Goal: Task Accomplishment & Management: Manage account settings

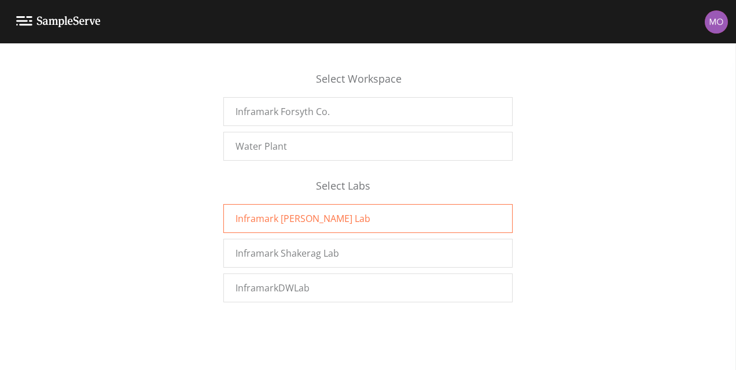
click at [289, 212] on span "Inframark Fowler Lab" at bounding box center [302, 219] width 135 height 14
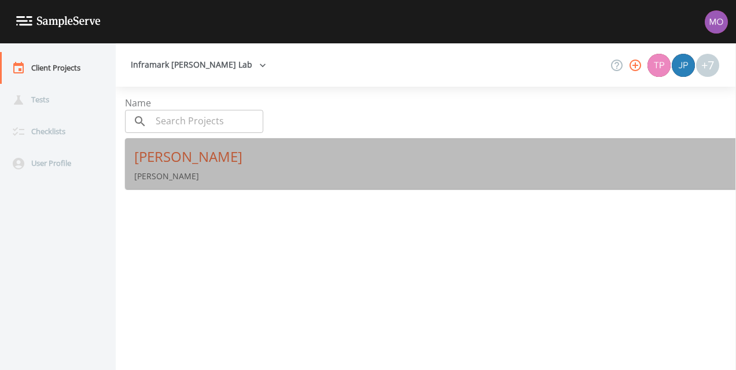
click at [155, 154] on div "Fowler" at bounding box center [434, 156] width 601 height 19
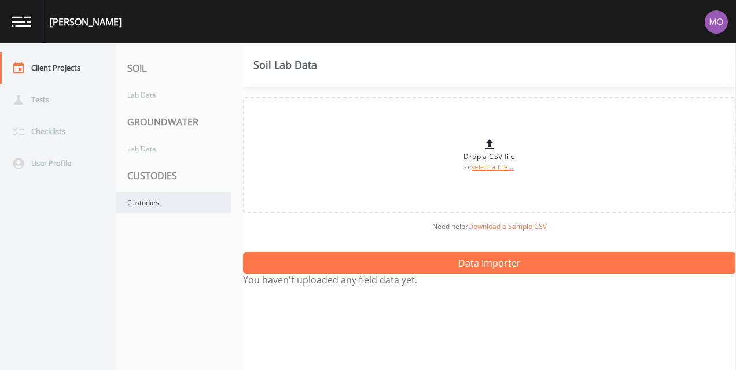
click at [142, 201] on div "Custodies" at bounding box center [174, 202] width 116 height 21
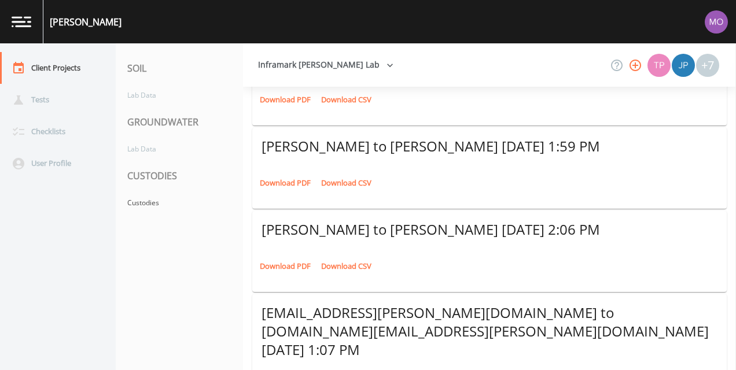
scroll to position [135, 0]
click at [298, 180] on link "Download PDF" at bounding box center [285, 183] width 57 height 18
click at [714, 23] on img at bounding box center [715, 21] width 23 height 23
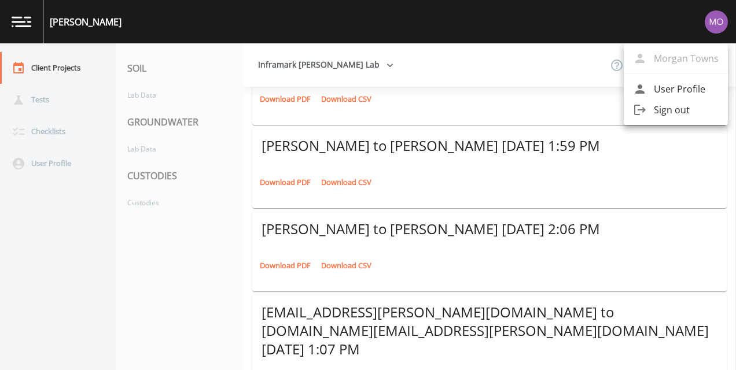
click at [670, 109] on span "Sign out" at bounding box center [686, 110] width 65 height 14
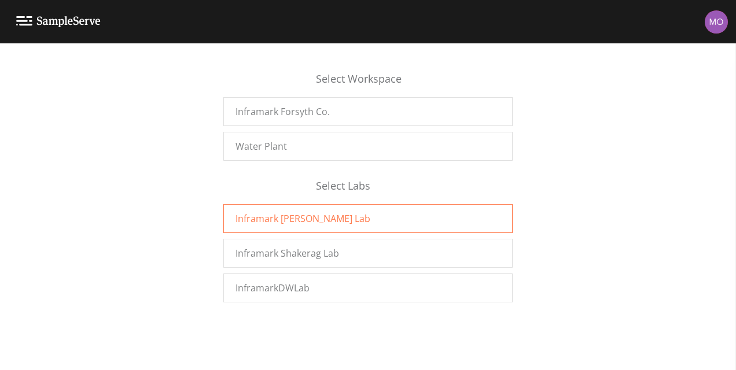
click at [300, 215] on span "Inframark [PERSON_NAME] Lab" at bounding box center [302, 219] width 135 height 14
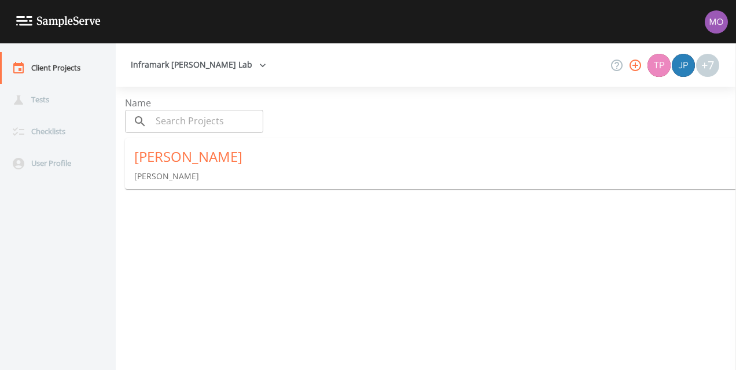
click at [147, 163] on div "Fowler" at bounding box center [434, 156] width 601 height 19
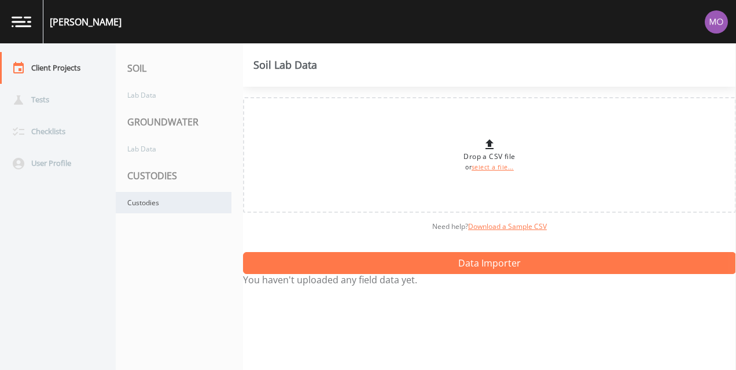
click at [146, 205] on div "Custodies" at bounding box center [174, 202] width 116 height 21
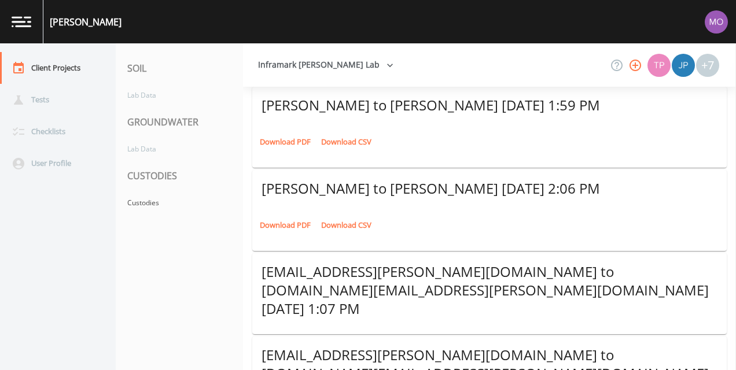
scroll to position [182, 0]
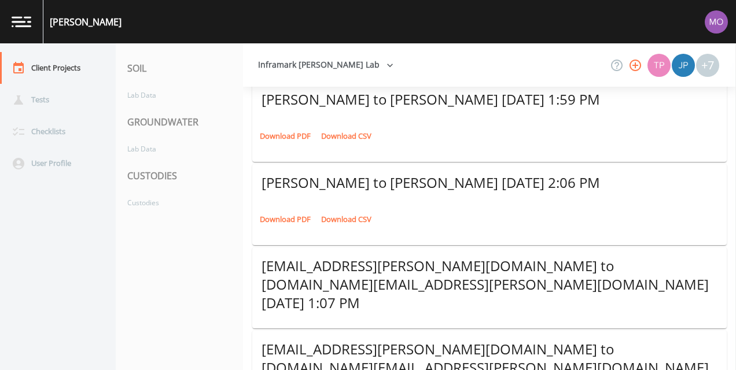
click at [281, 216] on link "Download PDF" at bounding box center [285, 220] width 57 height 18
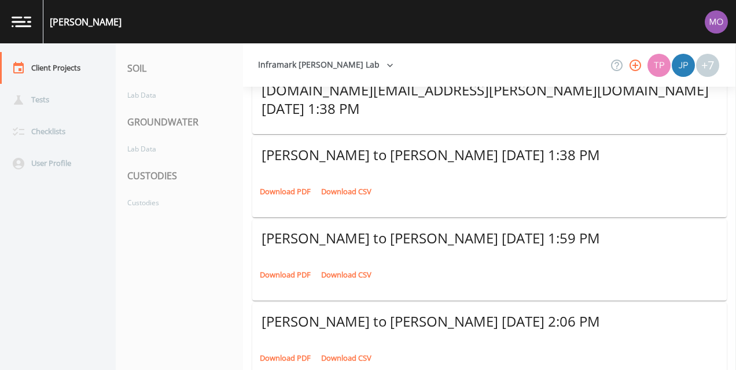
scroll to position [42, 0]
click at [287, 275] on link "Download PDF" at bounding box center [285, 276] width 57 height 18
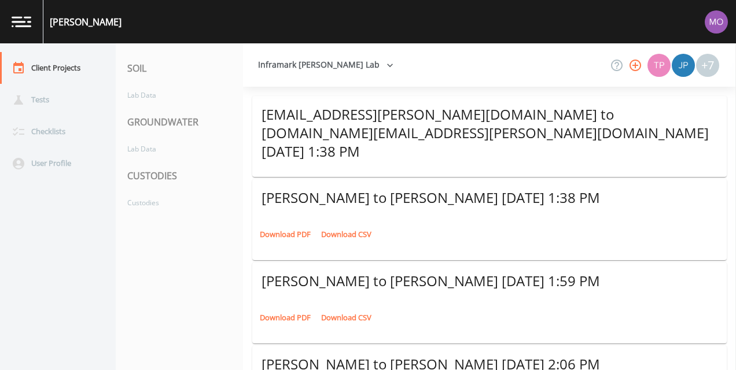
click at [710, 23] on img at bounding box center [715, 21] width 23 height 23
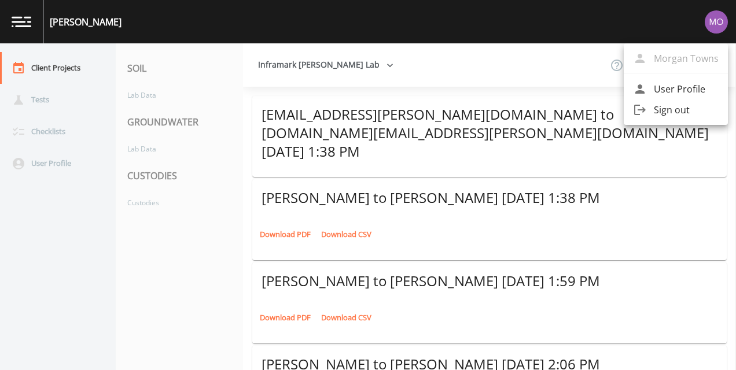
click at [710, 23] on div at bounding box center [368, 185] width 736 height 370
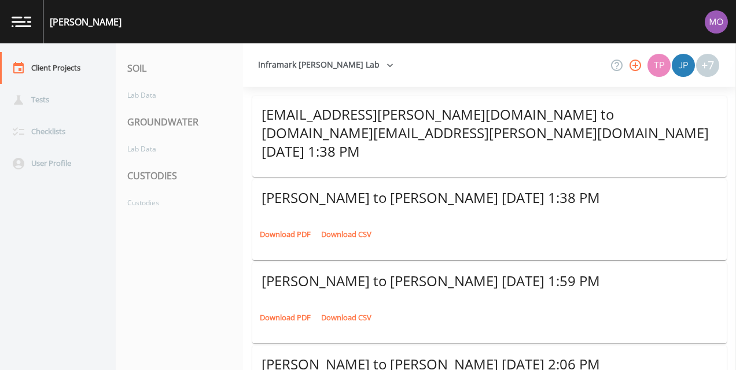
click at [17, 21] on img at bounding box center [22, 21] width 20 height 11
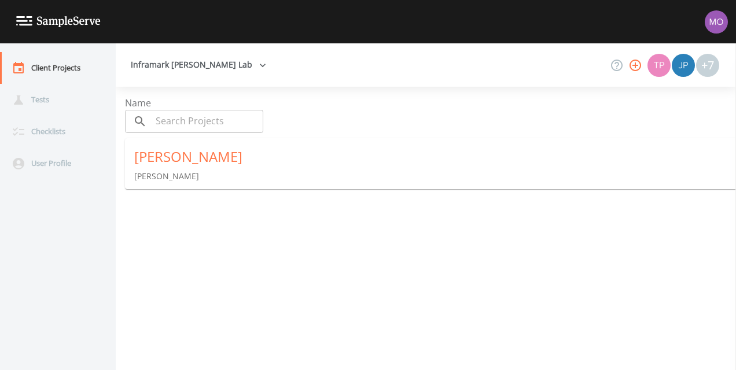
click at [17, 21] on img at bounding box center [58, 21] width 84 height 11
click at [714, 18] on img at bounding box center [715, 21] width 23 height 23
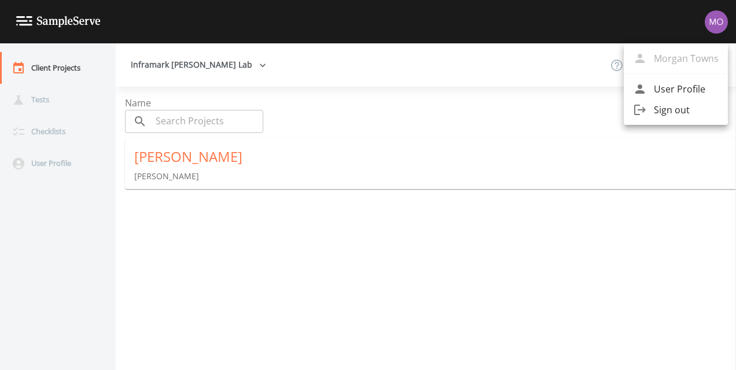
click at [714, 18] on div at bounding box center [368, 185] width 736 height 370
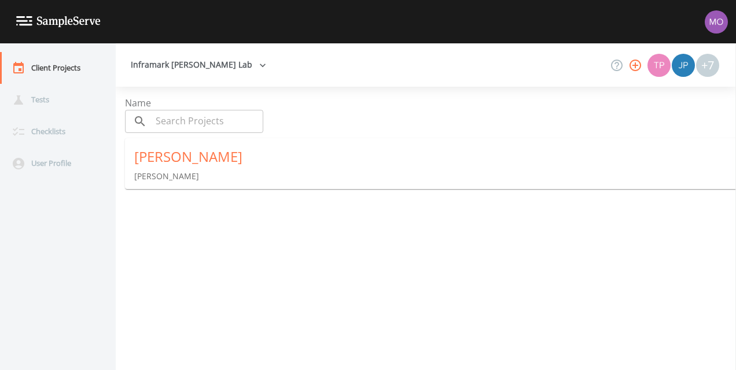
click at [205, 62] on button "Inframark Fowler Lab" at bounding box center [198, 64] width 145 height 21
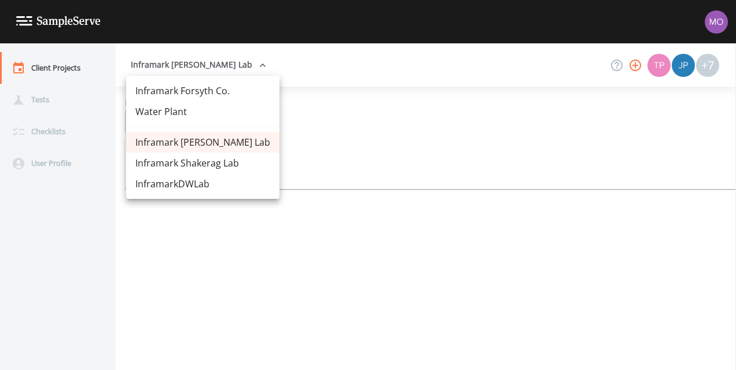
click at [204, 90] on link "Inframark Forsyth Co." at bounding box center [202, 90] width 153 height 21
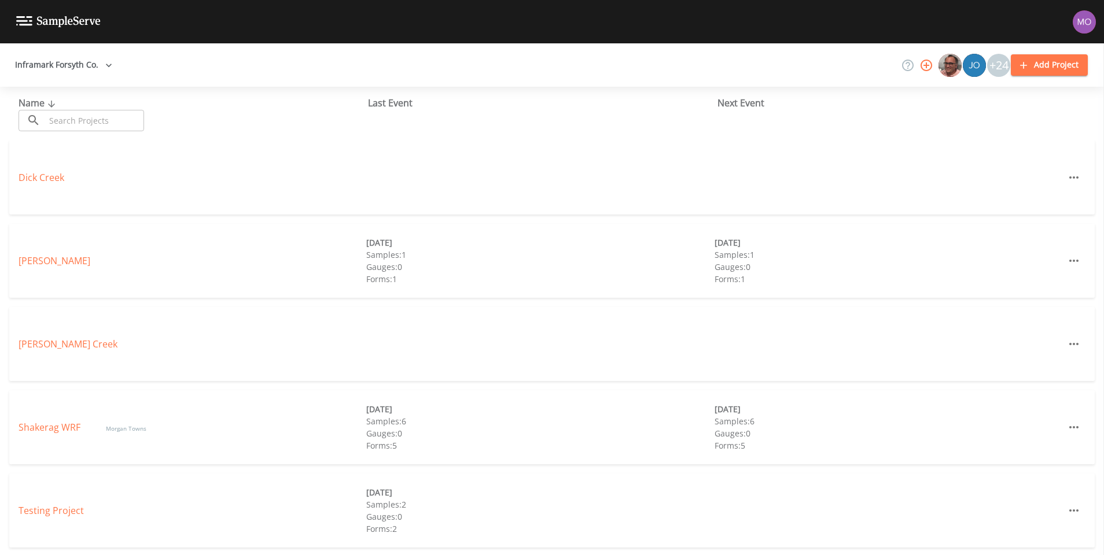
click at [306, 136] on div "Name ​ ​ Last Event Next Event" at bounding box center [552, 114] width 1104 height 54
click at [35, 263] on link "[PERSON_NAME]" at bounding box center [55, 260] width 72 height 13
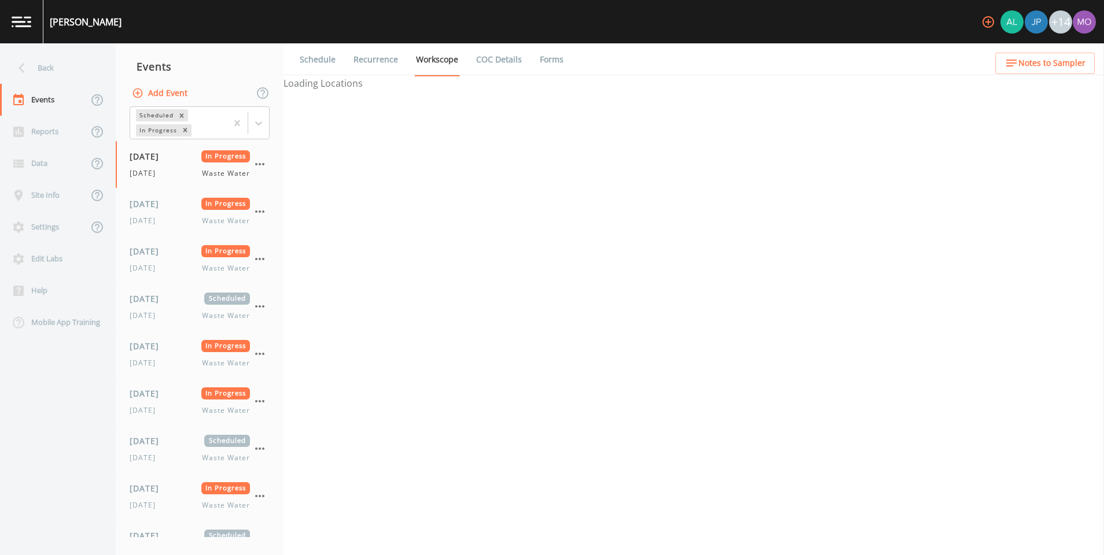
select select "092b3f94-5697-4c94-9891-da161916fdbb"
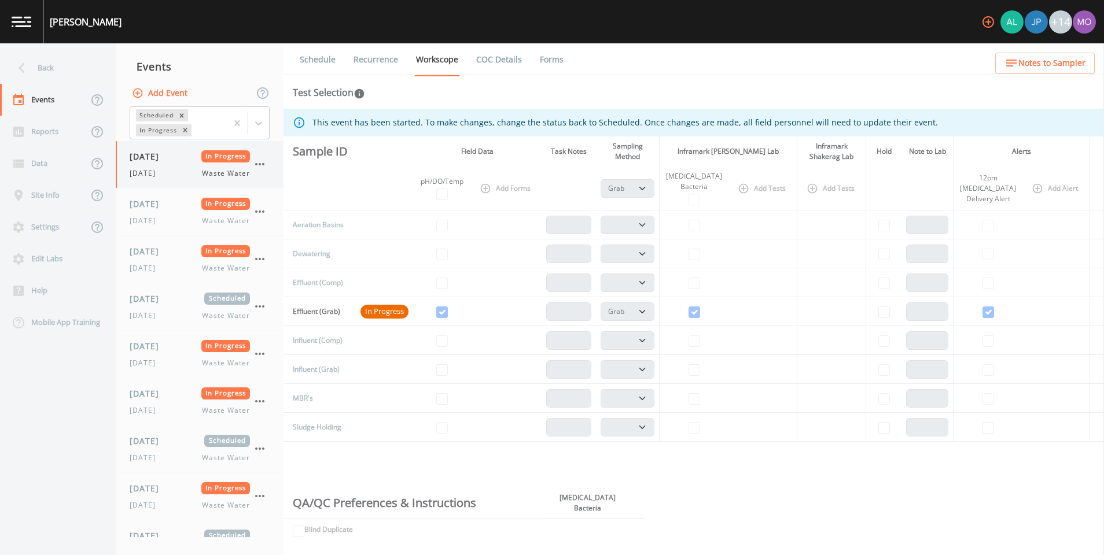
click at [159, 165] on div "08/25/2025 In Progress Monday Waste Water" at bounding box center [190, 164] width 120 height 28
select select "092b3f94-5697-4c94-9891-da161916fdbb"
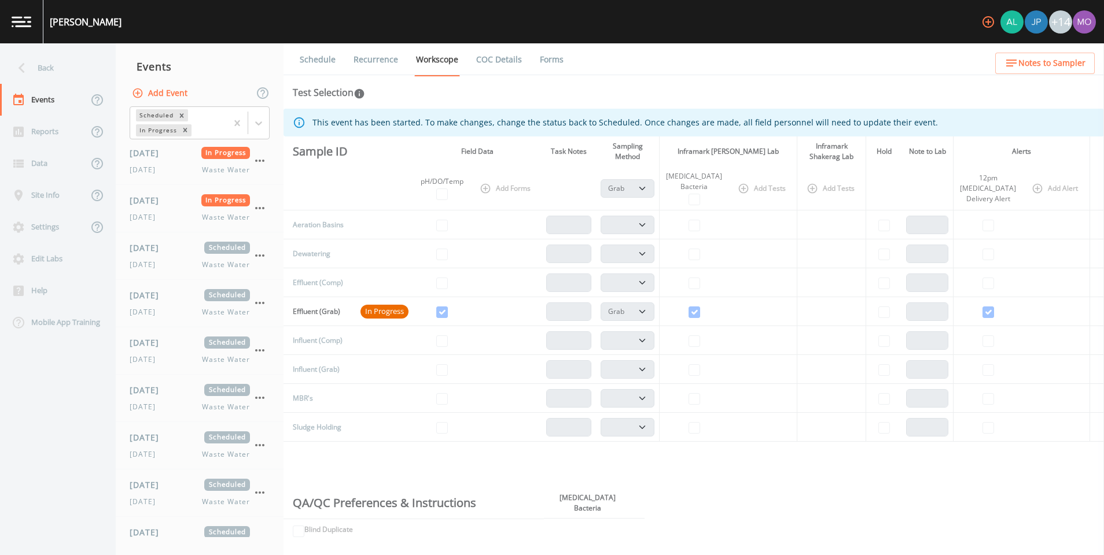
scroll to position [432, 0]
click at [153, 254] on div "09/03/2025 Scheduled Tuesday Waste Water" at bounding box center [190, 254] width 120 height 28
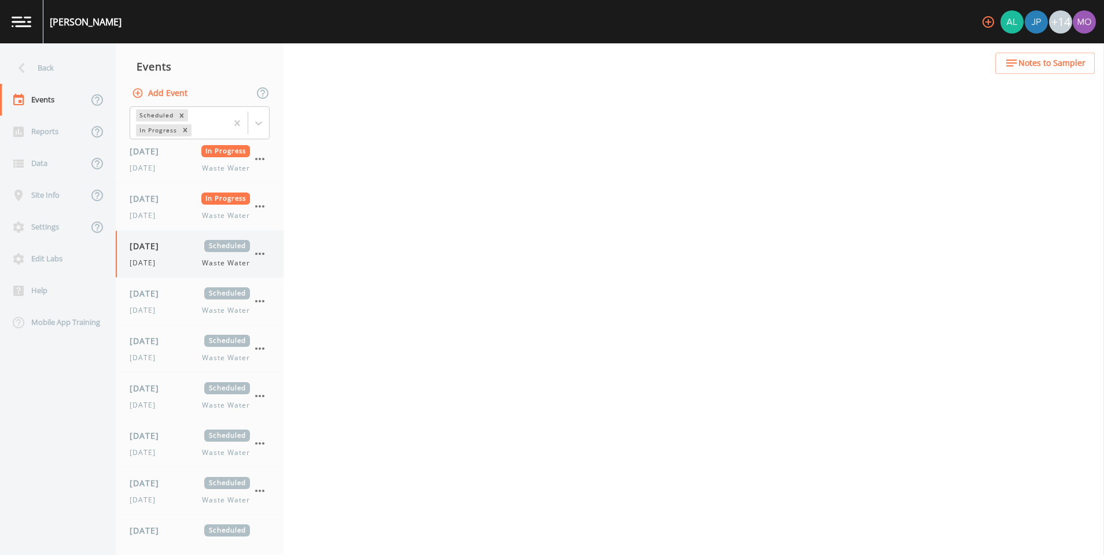
select select "092b3f94-5697-4c94-9891-da161916fdbb"
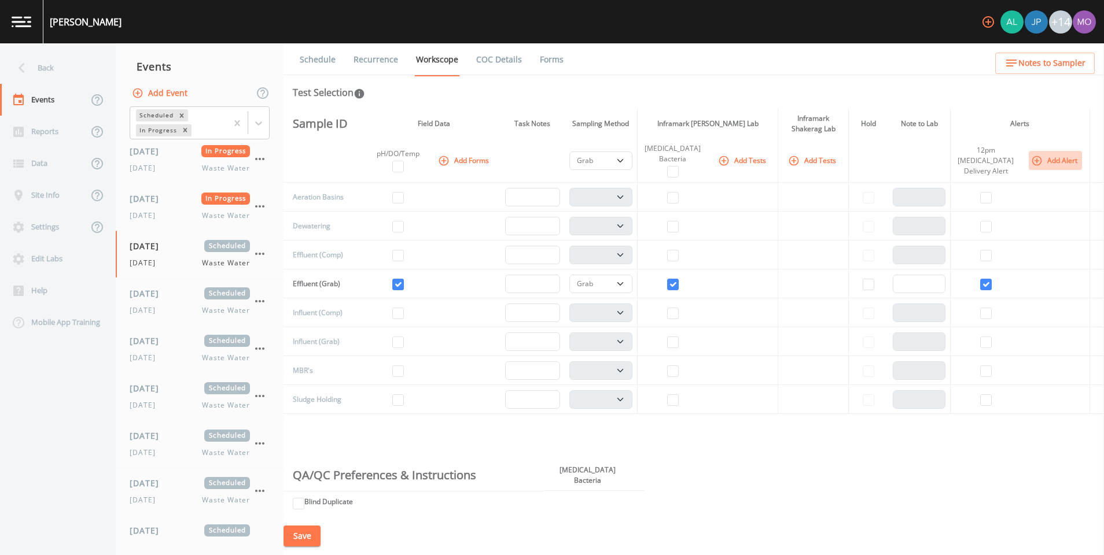
click at [1036, 157] on icon "button" at bounding box center [1037, 161] width 12 height 12
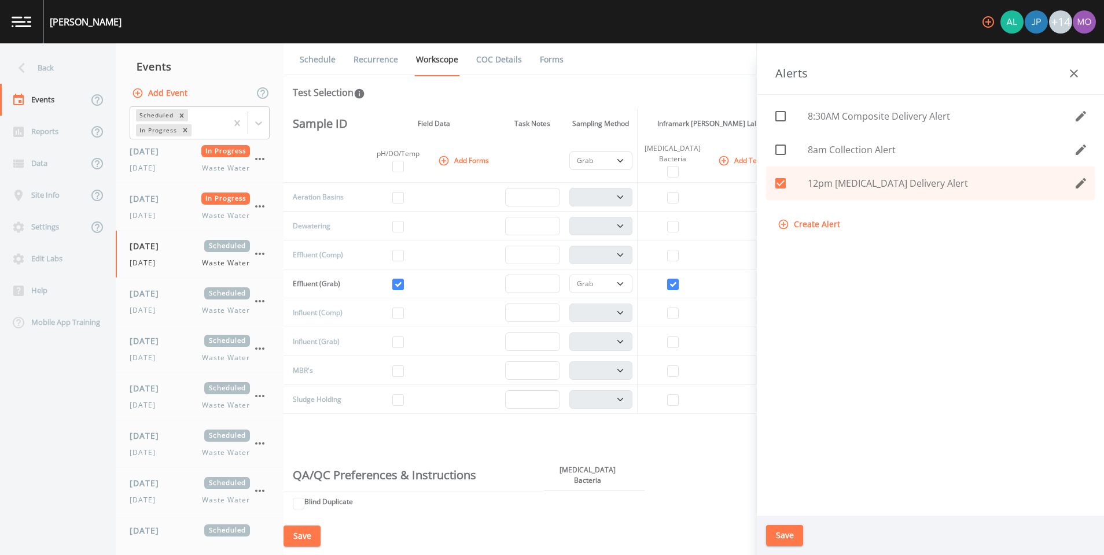
click at [686, 74] on ul "Schedule Recurrence Workscope COC Details Forms" at bounding box center [693, 59] width 820 height 32
click at [612, 516] on td at bounding box center [587, 505] width 87 height 29
click at [1069, 72] on icon "button" at bounding box center [1073, 74] width 14 height 14
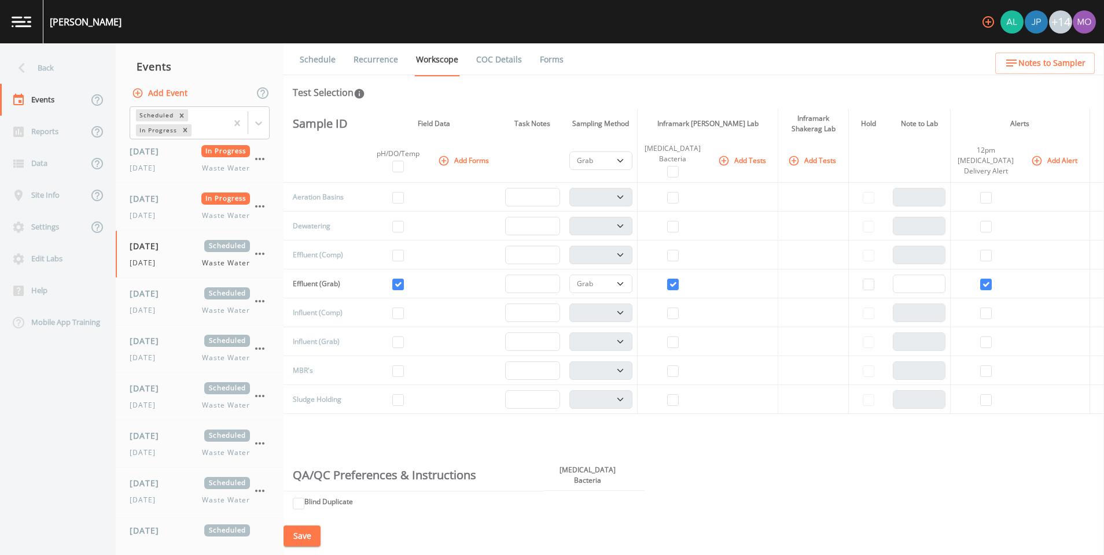
click at [1035, 160] on icon "button" at bounding box center [1037, 161] width 12 height 12
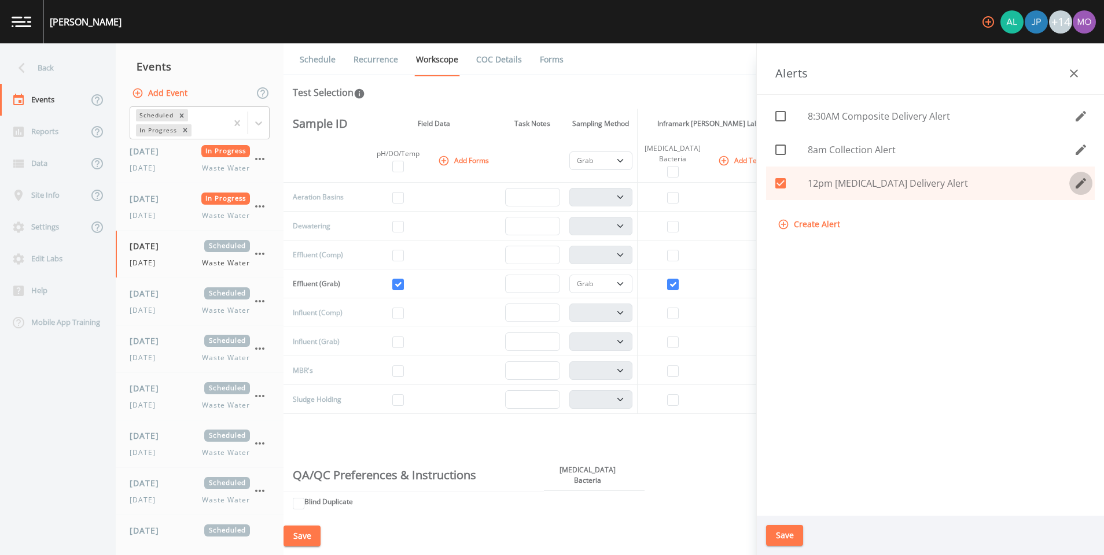
click at [1087, 186] on button "edit" at bounding box center [1080, 183] width 23 height 23
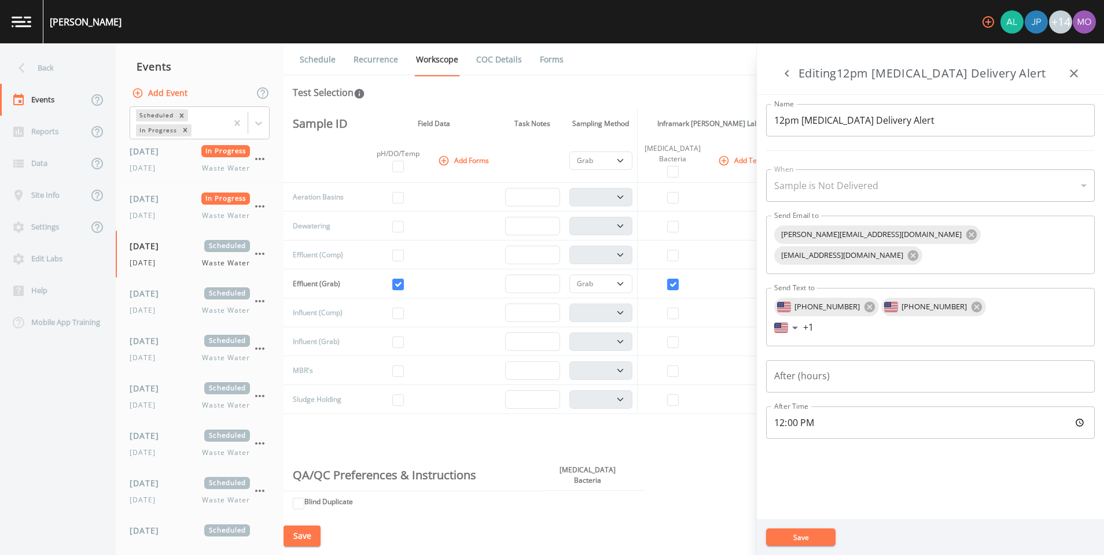
click at [1024, 247] on input "text" at bounding box center [1005, 255] width 162 height 19
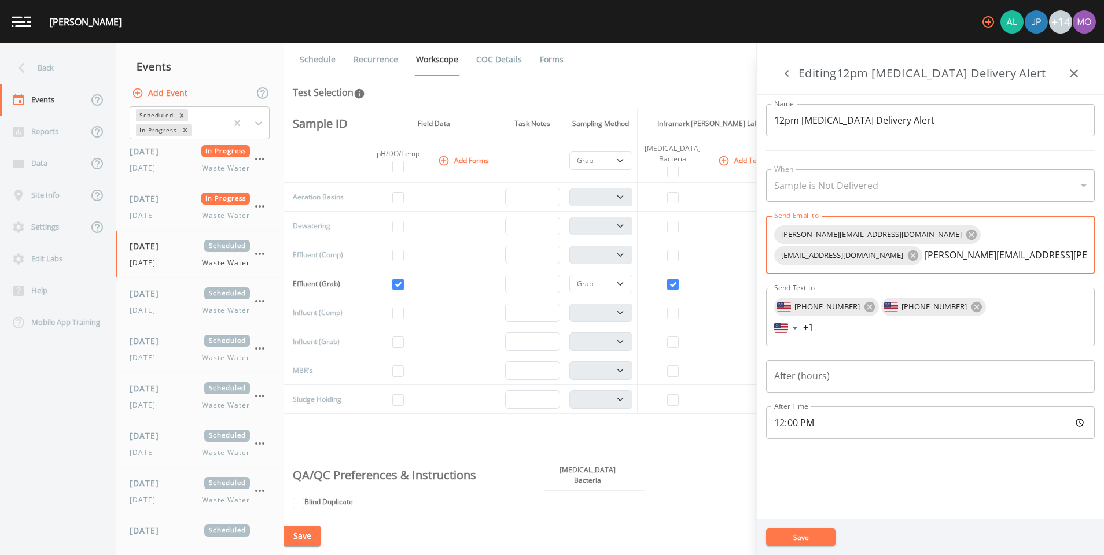
type input "brandon.brown@inframark.com"
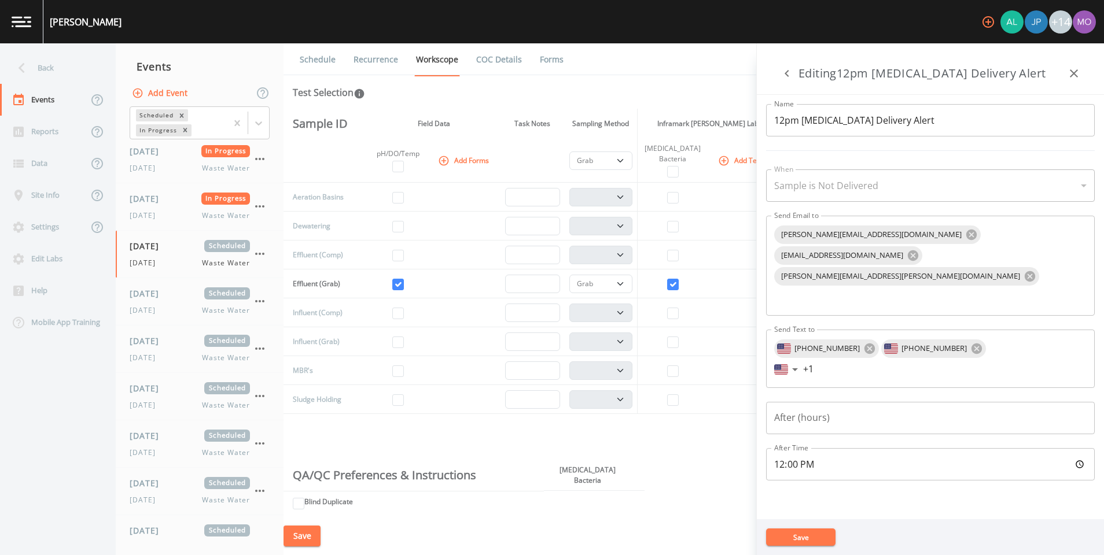
click at [885, 360] on input "+1" at bounding box center [944, 369] width 283 height 19
click at [835, 360] on input "+1" at bounding box center [944, 369] width 283 height 19
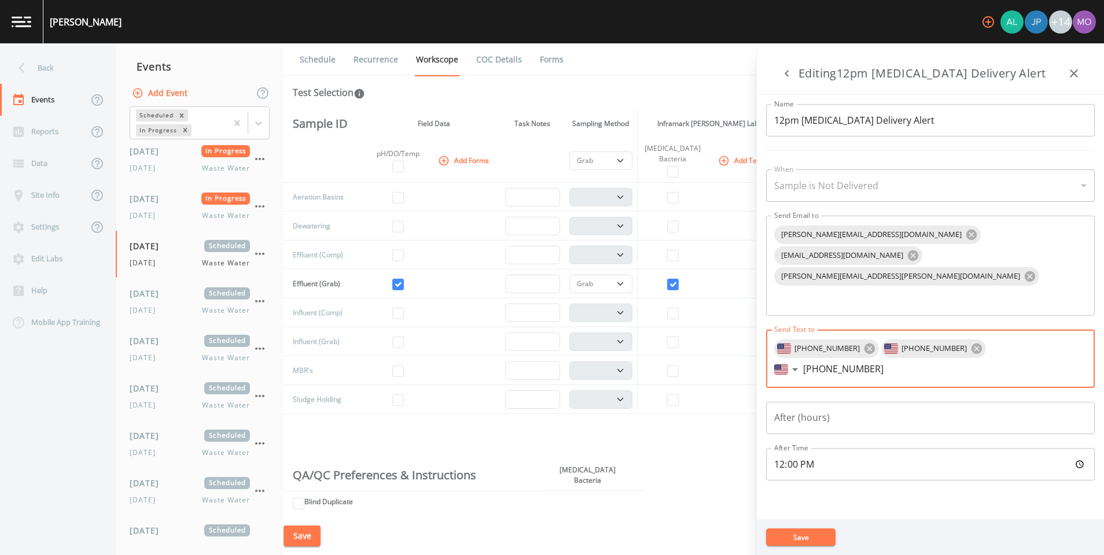
type input "+1"
click at [915, 459] on div "Name 12pm E.Coli Delivery Alert Name When Sample is Not Delivered sample_not_de…" at bounding box center [929, 307] width 347 height 425
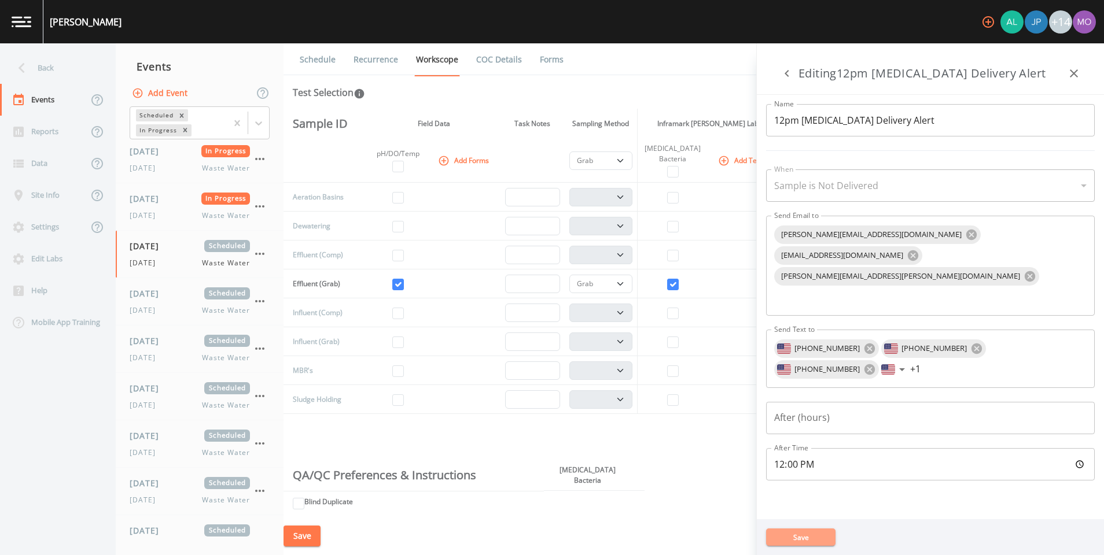
click at [784, 532] on button "Save" at bounding box center [800, 537] width 69 height 17
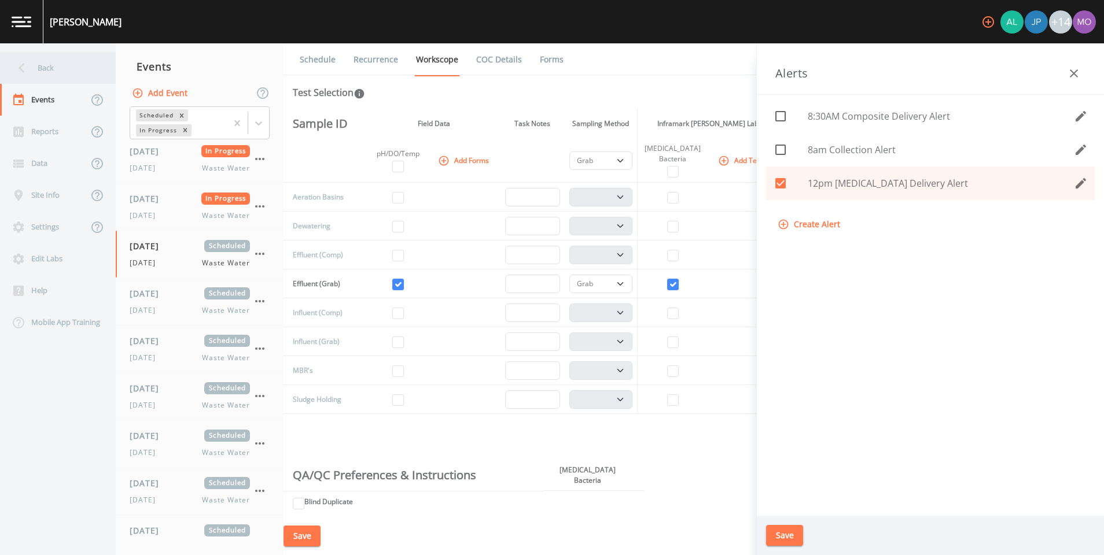
click at [43, 61] on div "Back" at bounding box center [52, 68] width 104 height 32
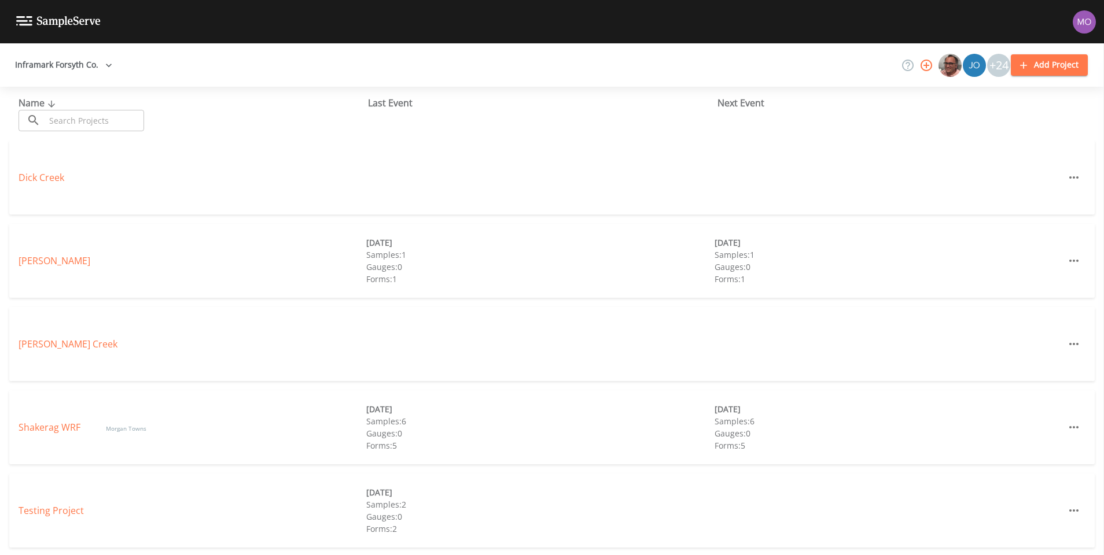
click at [47, 17] on img at bounding box center [58, 21] width 84 height 11
click at [65, 64] on button "Inframark Forsyth Co." at bounding box center [63, 64] width 106 height 21
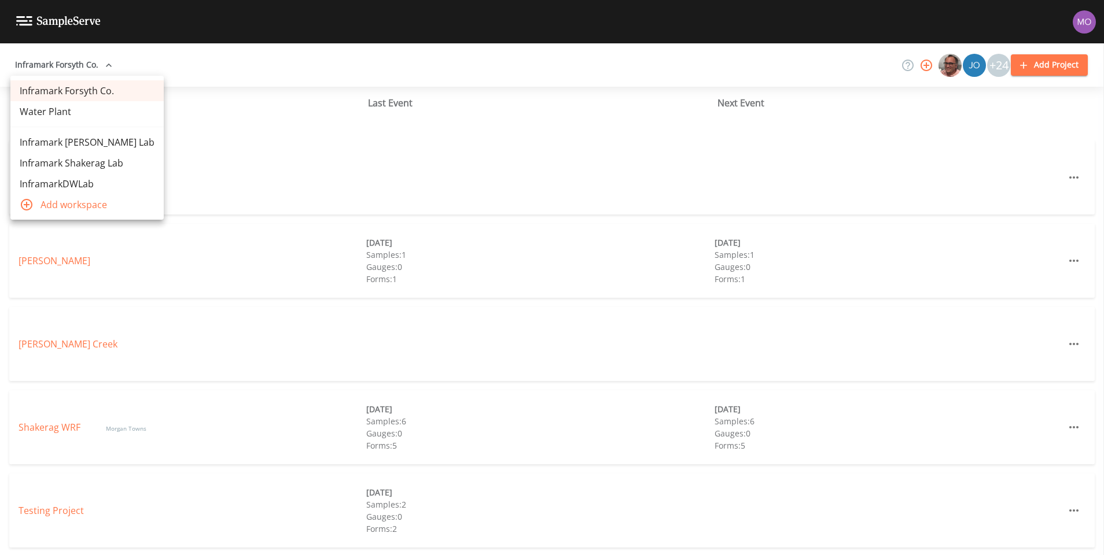
click at [77, 163] on link "Inframark Shakerag Lab" at bounding box center [86, 163] width 153 height 21
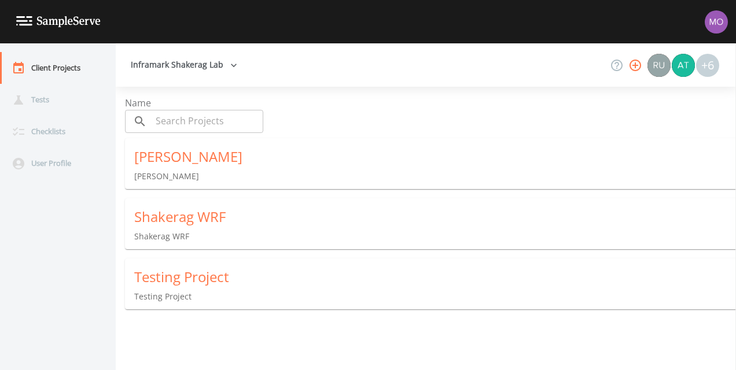
click at [179, 215] on div "Shakerag WRF" at bounding box center [434, 217] width 601 height 19
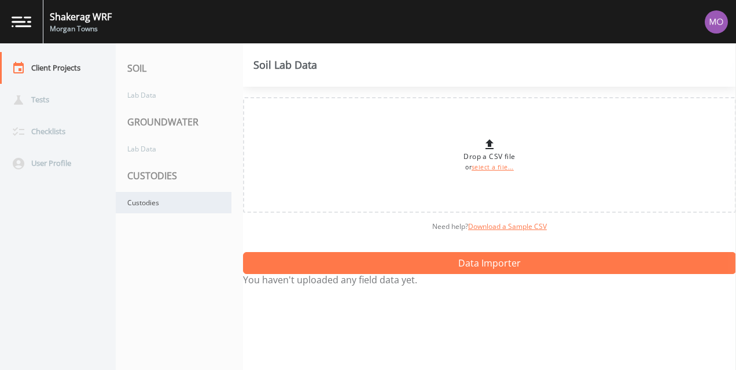
click at [147, 200] on div "Custodies" at bounding box center [174, 202] width 116 height 21
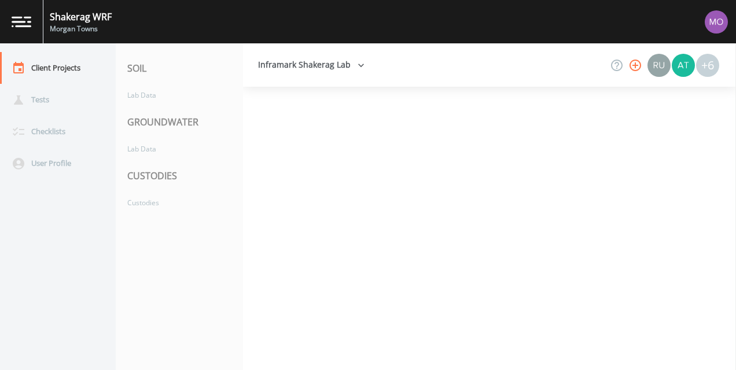
click at [309, 69] on button "Inframark Shakerag Lab" at bounding box center [311, 64] width 116 height 21
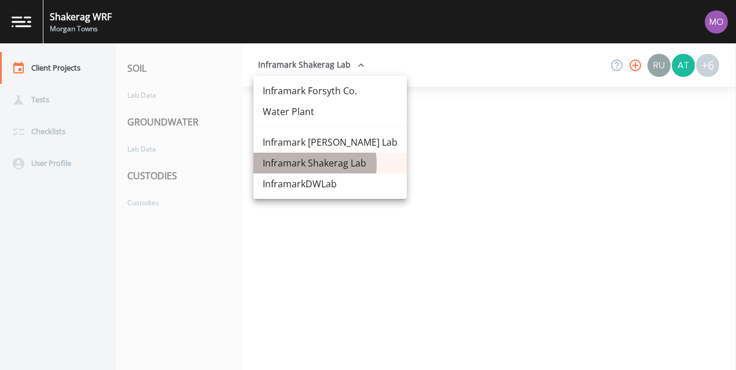
click at [301, 164] on link "Inframark Shakerag Lab" at bounding box center [329, 163] width 153 height 21
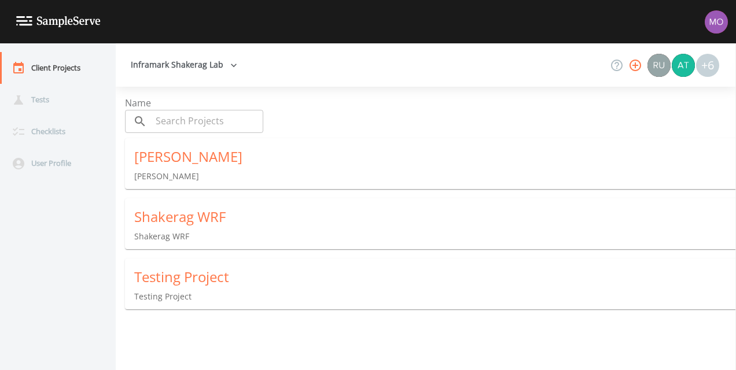
click at [161, 211] on div "Shakerag WRF" at bounding box center [434, 217] width 601 height 19
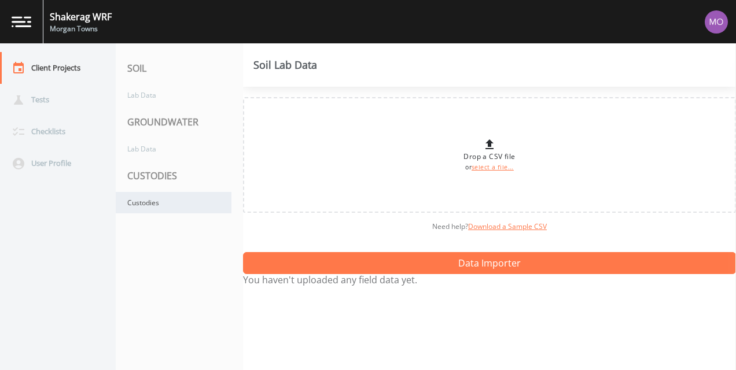
click at [169, 201] on div "Custodies" at bounding box center [174, 202] width 116 height 21
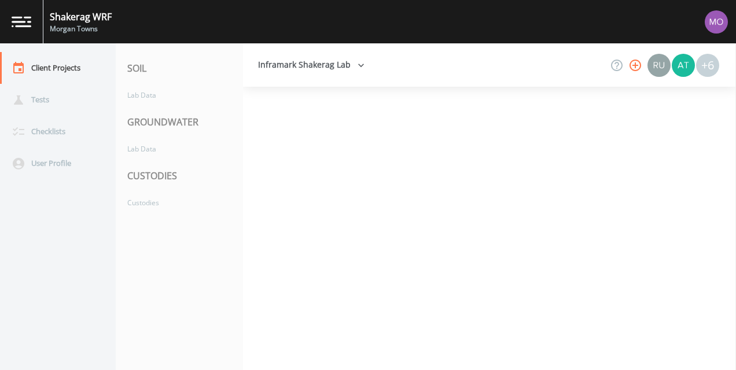
click at [25, 19] on img at bounding box center [22, 21] width 20 height 11
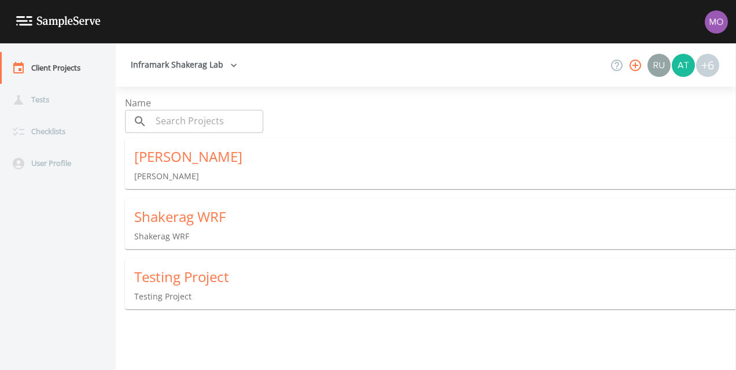
click at [634, 64] on icon "button" at bounding box center [635, 65] width 14 height 14
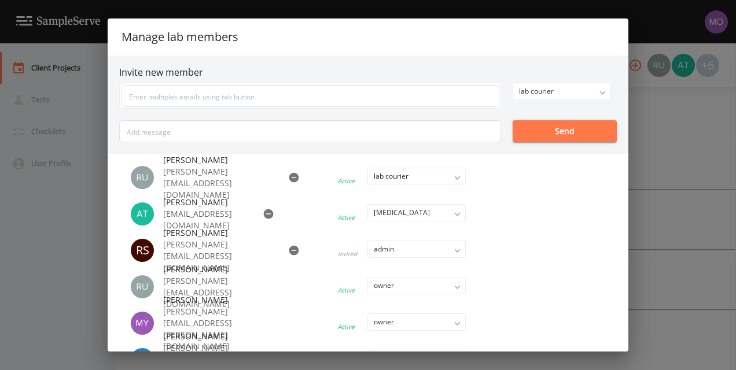
click at [673, 104] on div "Manage lab members Invite new member lab courier owner admin lab manager lab te…" at bounding box center [368, 185] width 736 height 370
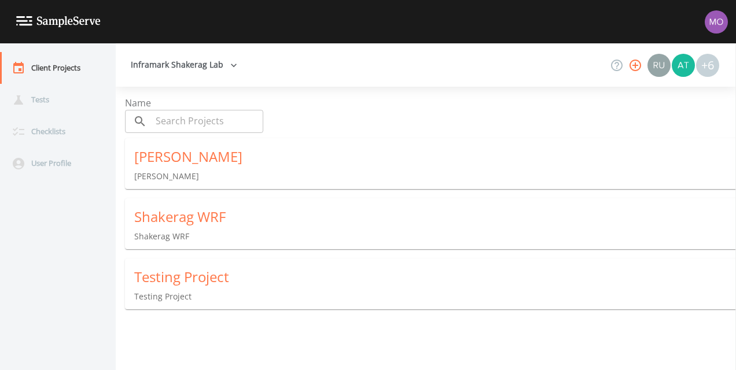
click at [185, 67] on button "Inframark Shakerag Lab" at bounding box center [184, 64] width 116 height 21
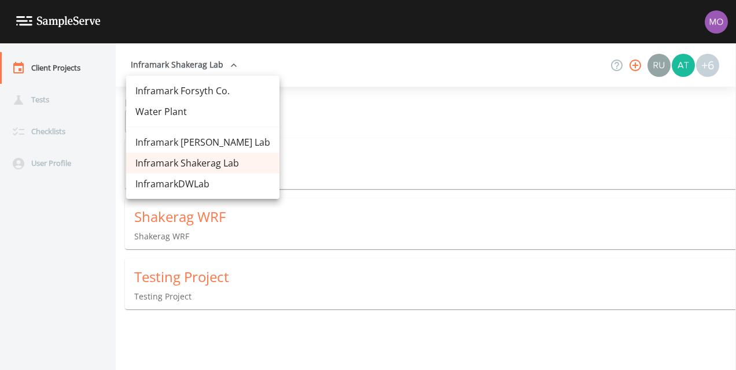
click at [187, 89] on link "Inframark Forsyth Co." at bounding box center [202, 90] width 153 height 21
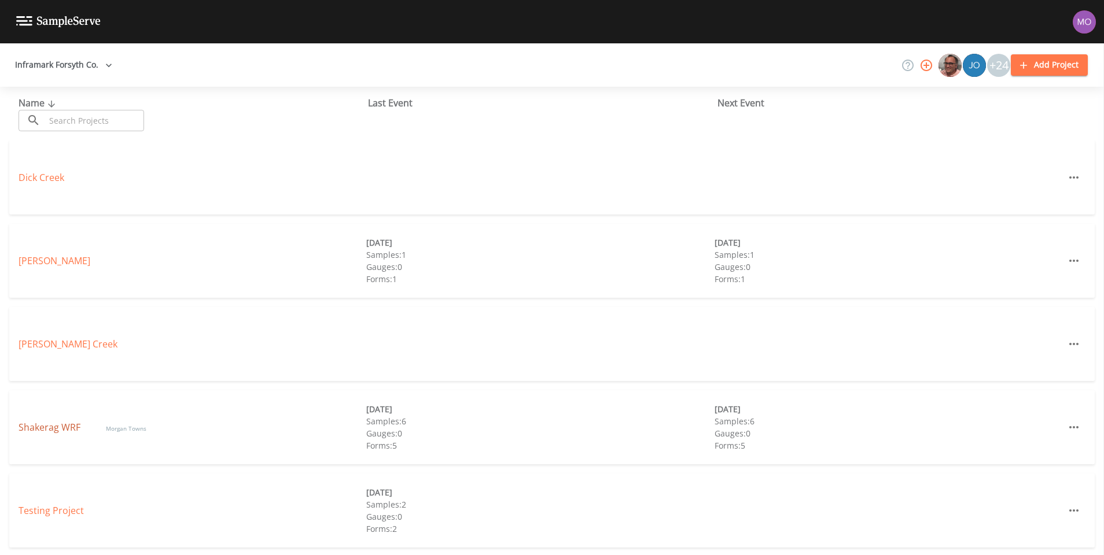
click at [43, 430] on link "Shakerag WRF" at bounding box center [51, 427] width 64 height 13
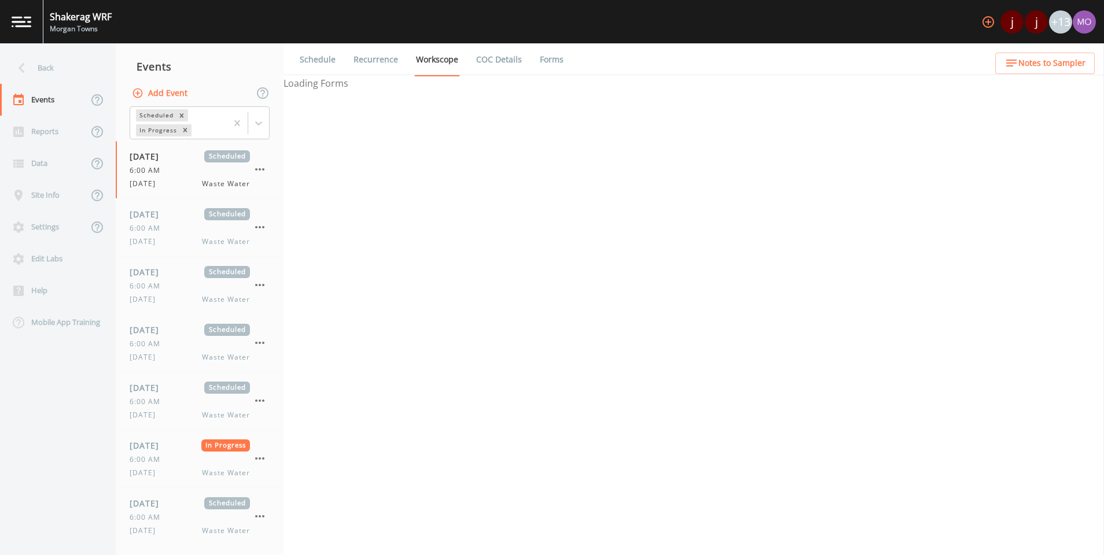
select select "b6a3c313-748b-4795-a028-792ad310bd60"
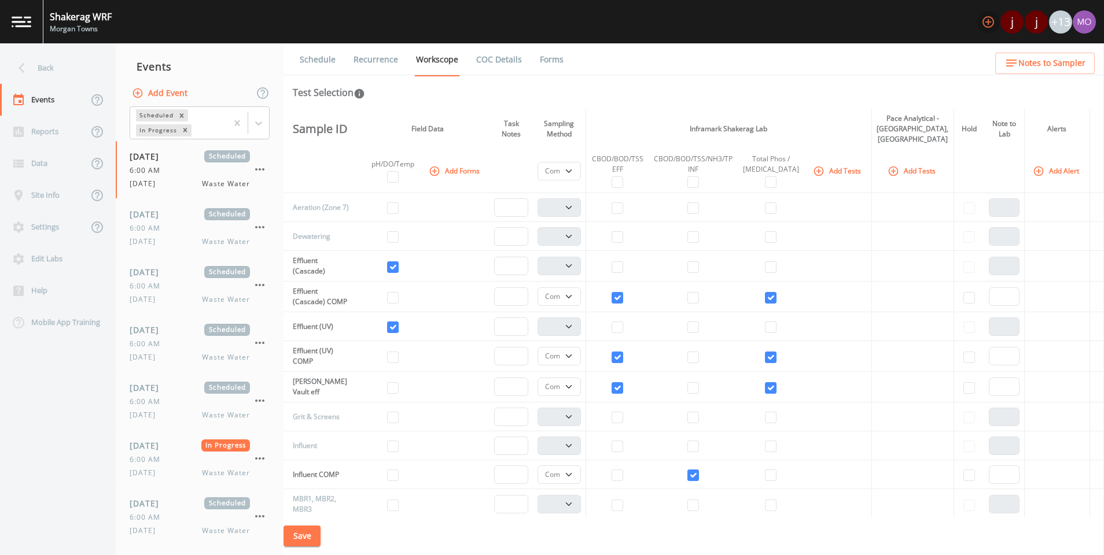
click at [983, 20] on icon "button" at bounding box center [988, 22] width 12 height 12
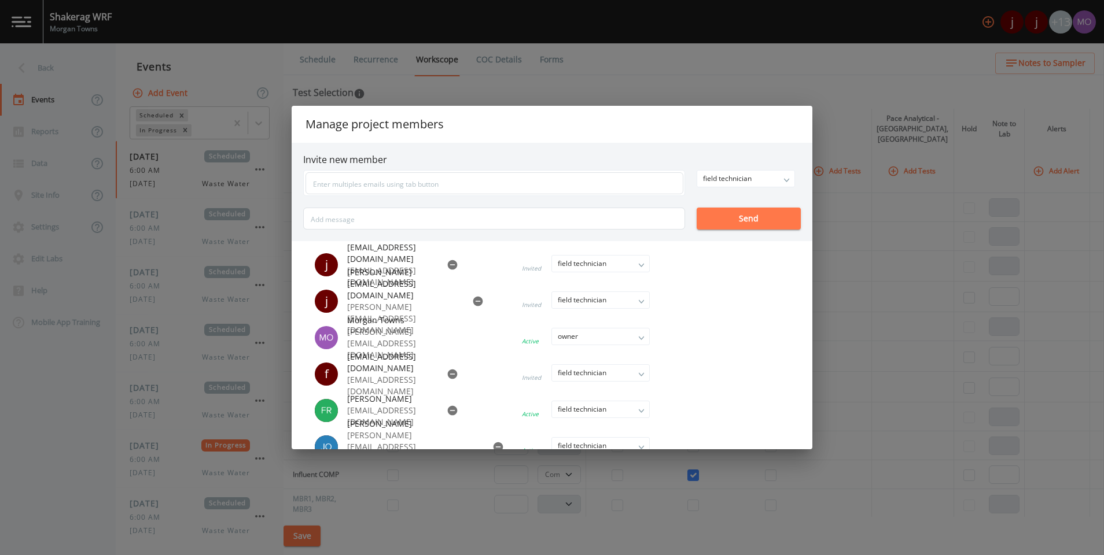
click at [472, 301] on icon "button" at bounding box center [478, 302] width 12 height 12
click at [399, 301] on p "j.mckinney@inframark.com" at bounding box center [402, 318] width 111 height 35
click at [473, 301] on icon "button" at bounding box center [478, 302] width 10 height 10
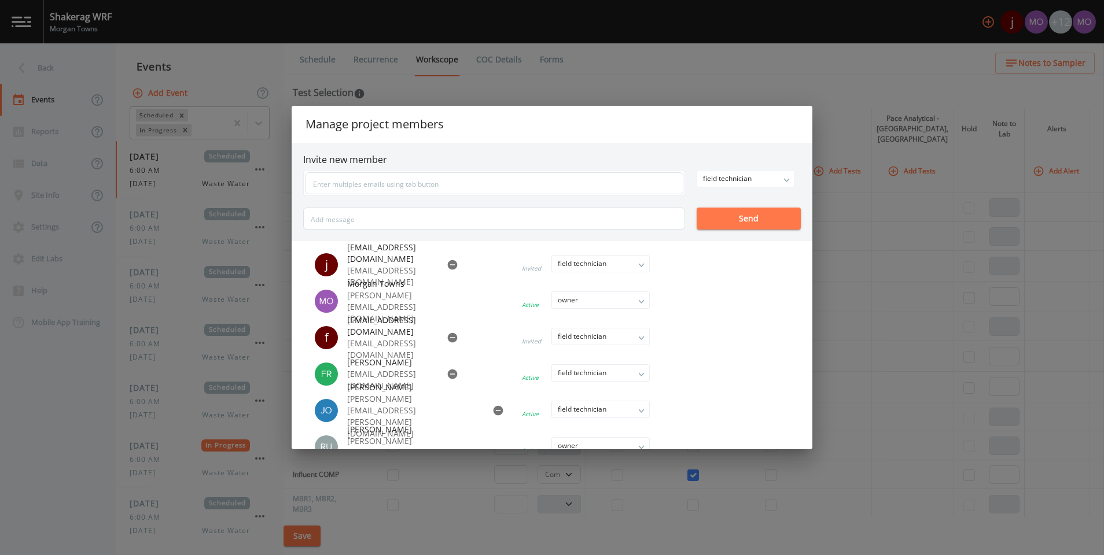
click at [442, 259] on button "button" at bounding box center [452, 264] width 21 height 21
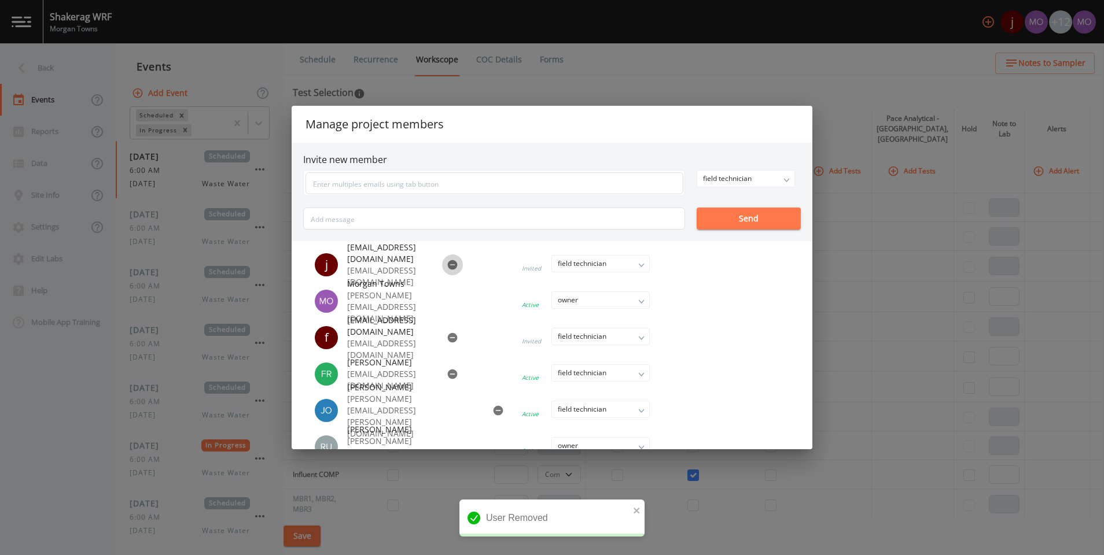
click at [442, 271] on button "button" at bounding box center [452, 264] width 21 height 21
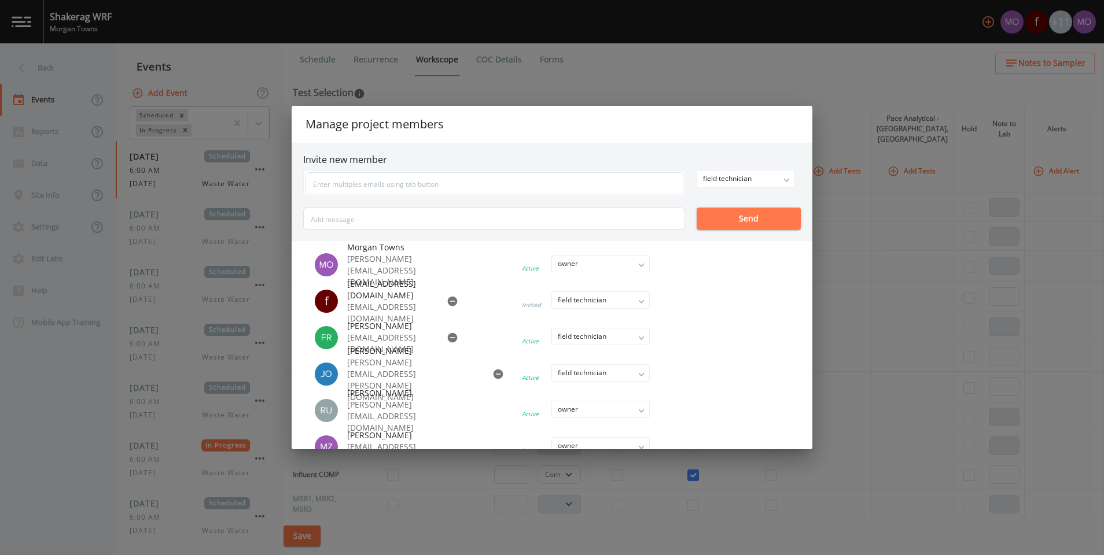
click at [448, 300] on icon "button" at bounding box center [453, 302] width 10 height 10
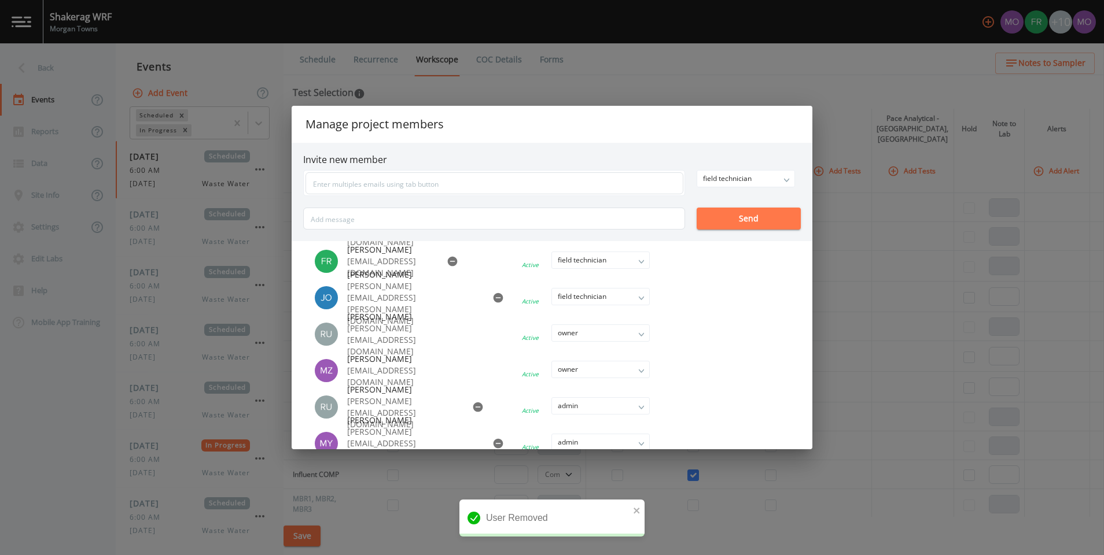
scroll to position [41, 0]
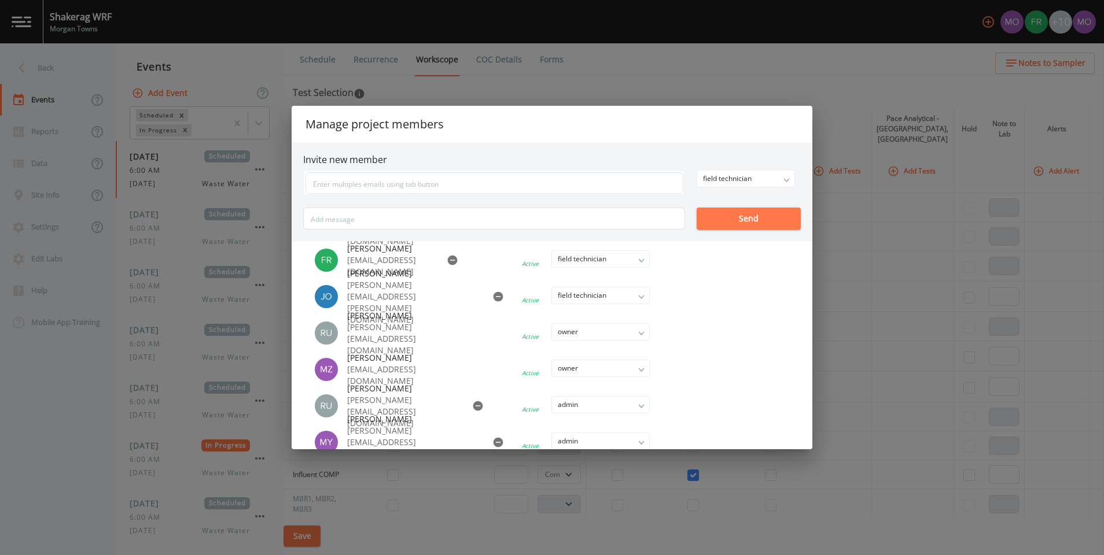
click at [637, 305] on li at bounding box center [576, 296] width 197 height 25
click at [644, 295] on li at bounding box center [576, 296] width 197 height 25
click at [637, 296] on li at bounding box center [576, 296] width 197 height 25
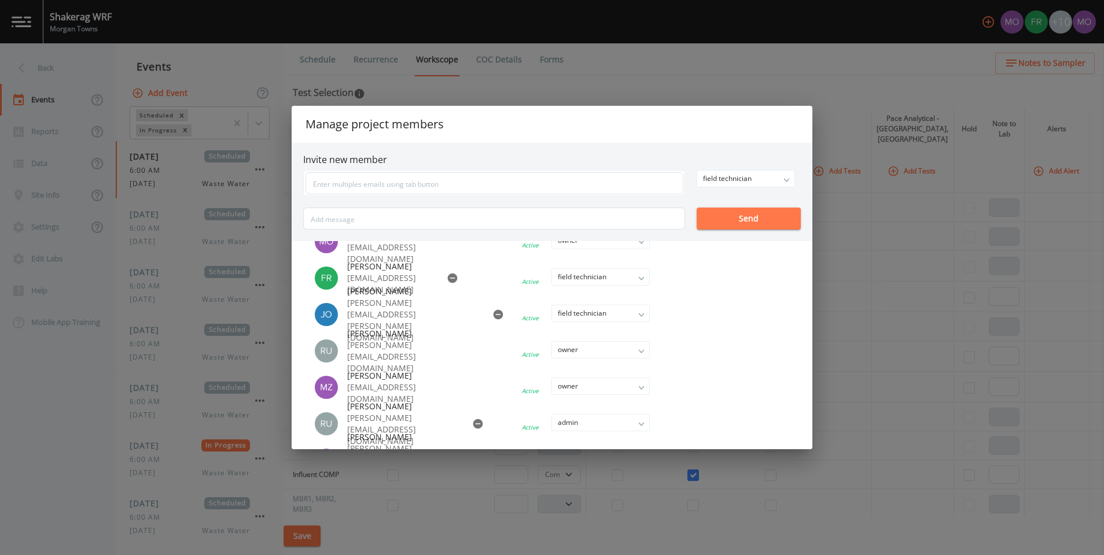
scroll to position [0, 0]
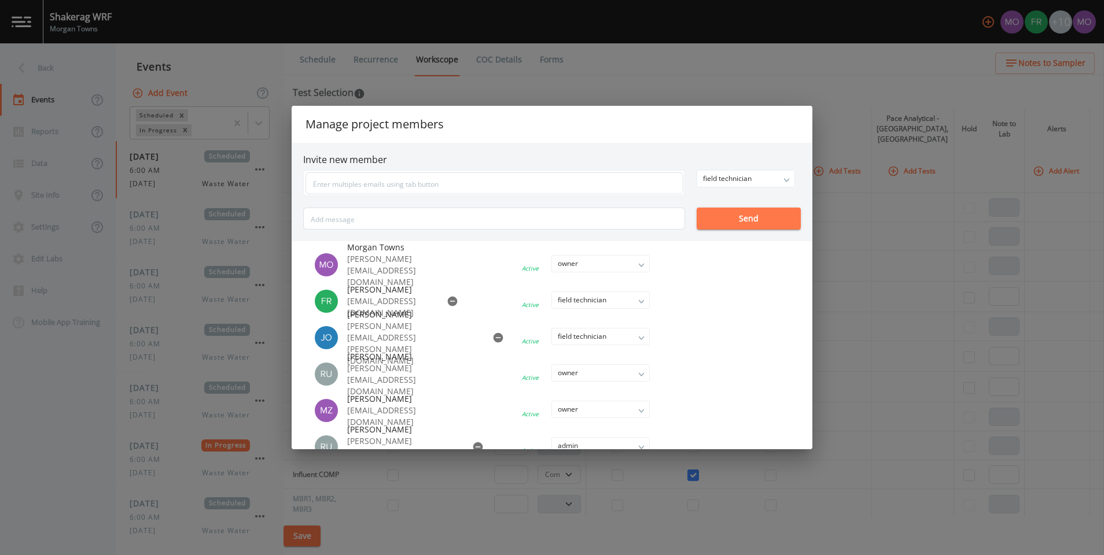
click at [697, 80] on div "Manage project members Invite new member field technician owner admin field tec…" at bounding box center [552, 277] width 1104 height 555
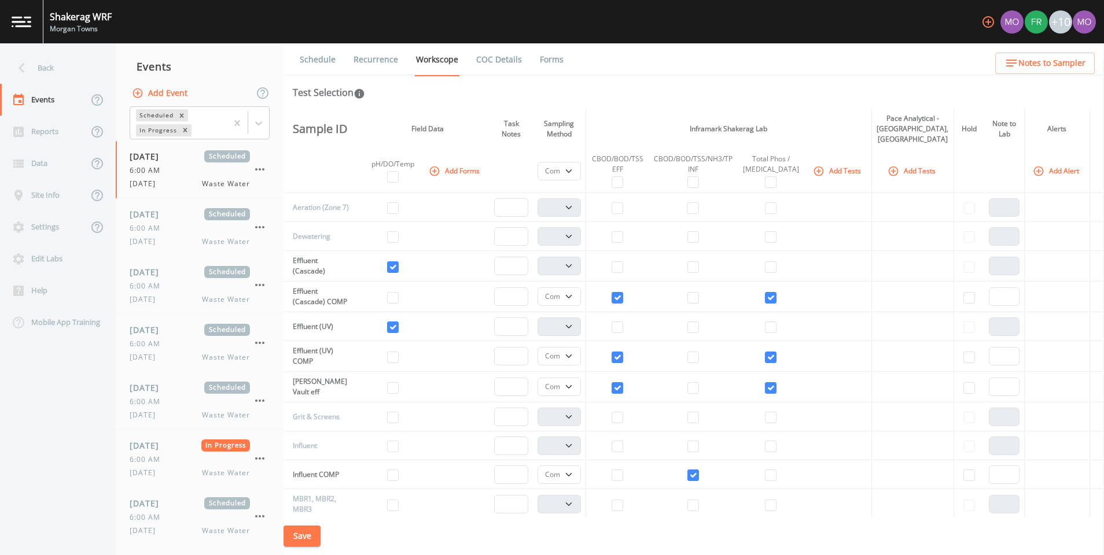
click at [23, 16] on img at bounding box center [22, 21] width 20 height 11
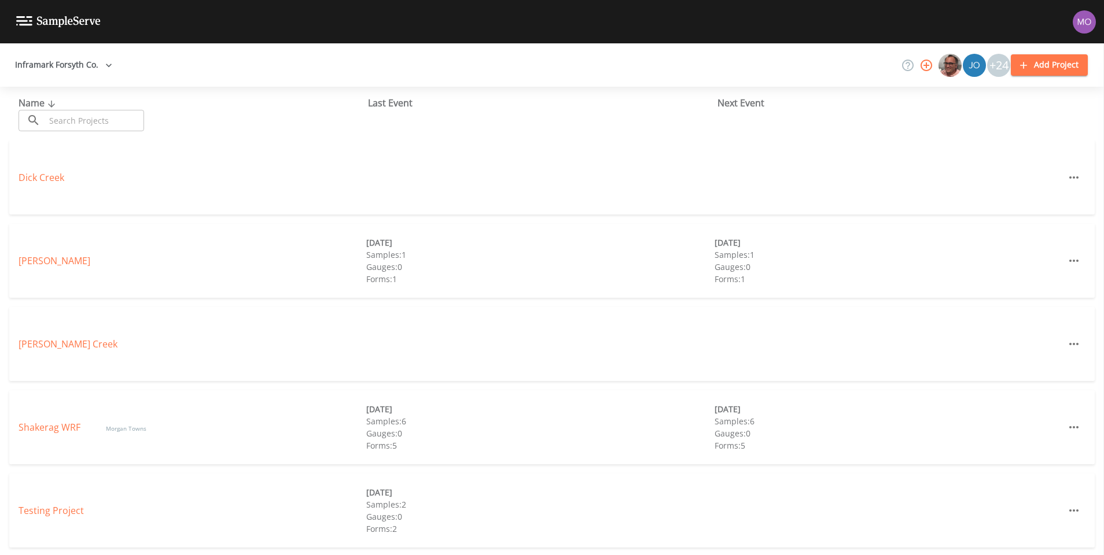
scroll to position [2, 0]
click at [29, 19] on img at bounding box center [58, 21] width 84 height 11
click at [47, 60] on button "Inframark Forsyth Co." at bounding box center [63, 64] width 106 height 21
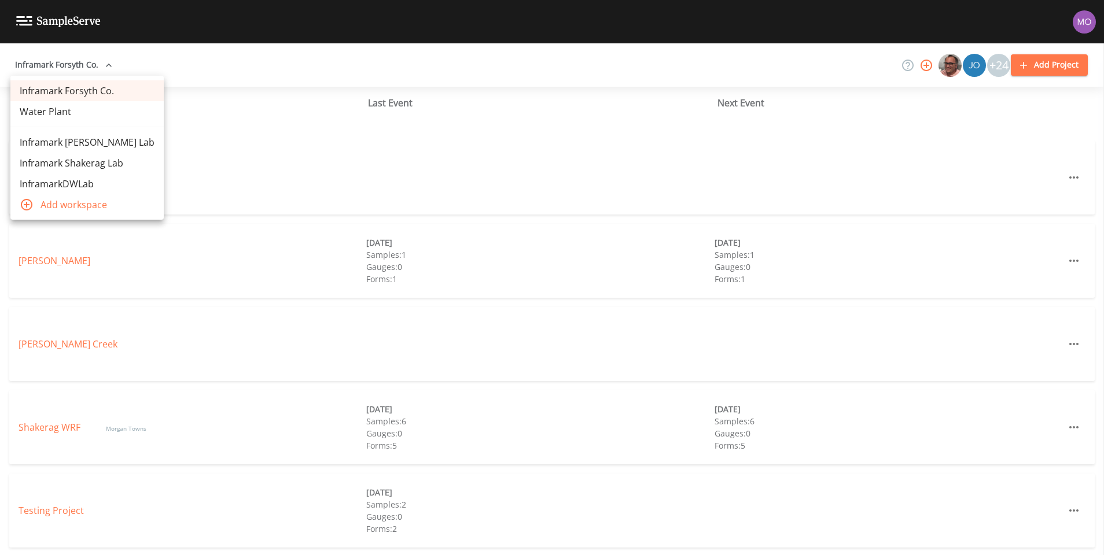
click at [63, 165] on link "Inframark Shakerag Lab" at bounding box center [86, 163] width 153 height 21
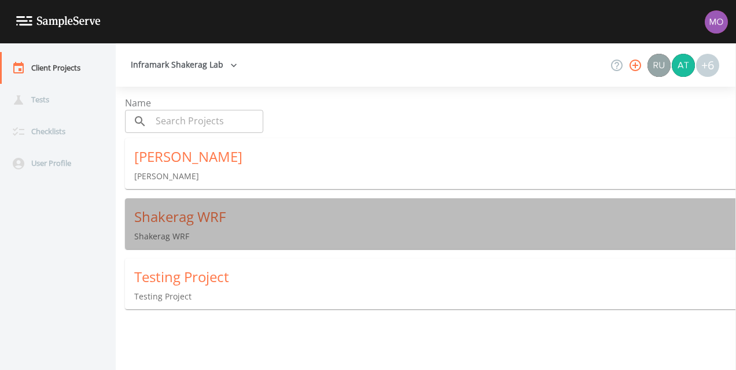
click at [161, 221] on div "Shakerag WRF" at bounding box center [434, 217] width 601 height 19
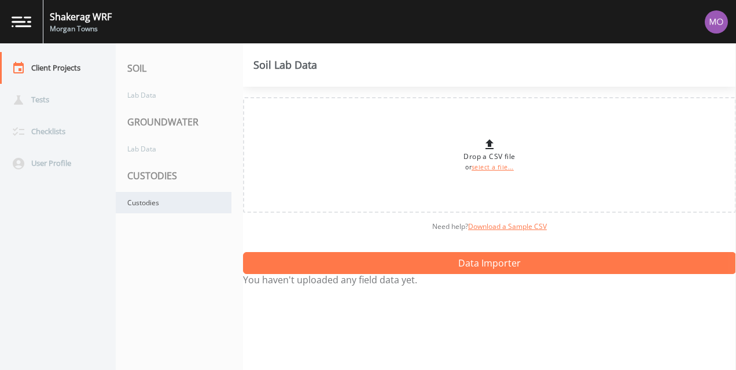
click at [152, 201] on div "Custodies" at bounding box center [174, 202] width 116 height 21
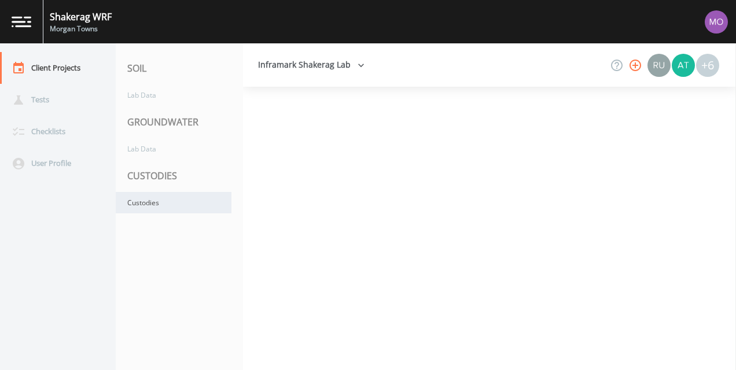
click at [160, 204] on div "Custodies" at bounding box center [174, 202] width 116 height 21
